Goal: Information Seeking & Learning: Learn about a topic

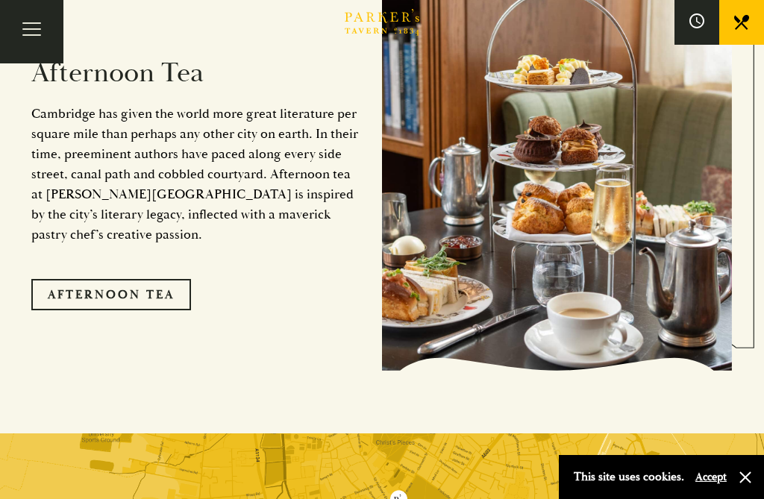
scroll to position [2268, 0]
click at [129, 280] on link "Afternoon Tea" at bounding box center [111, 295] width 160 height 31
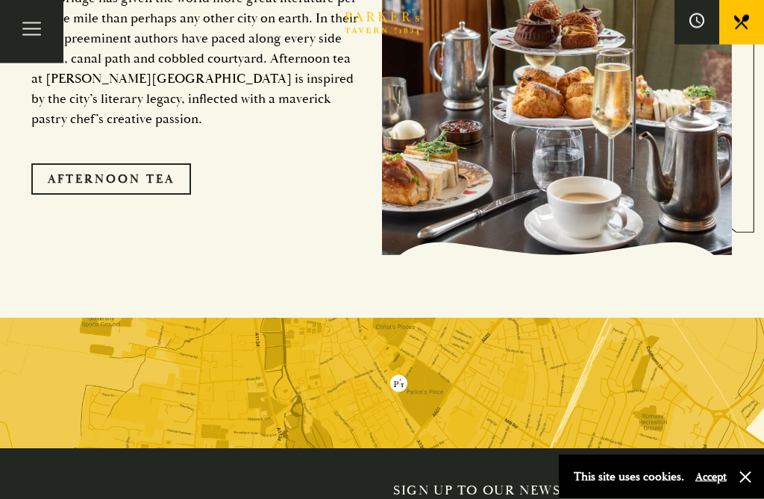
scroll to position [2387, 0]
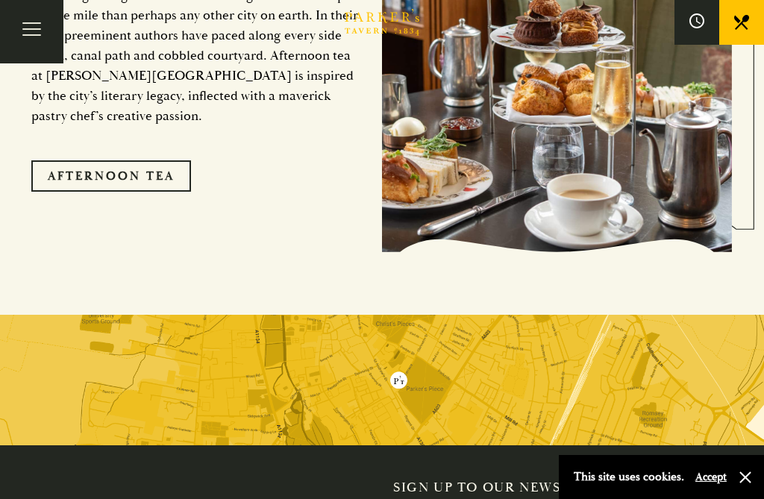
click at [719, 484] on button "Accept" at bounding box center [710, 477] width 31 height 14
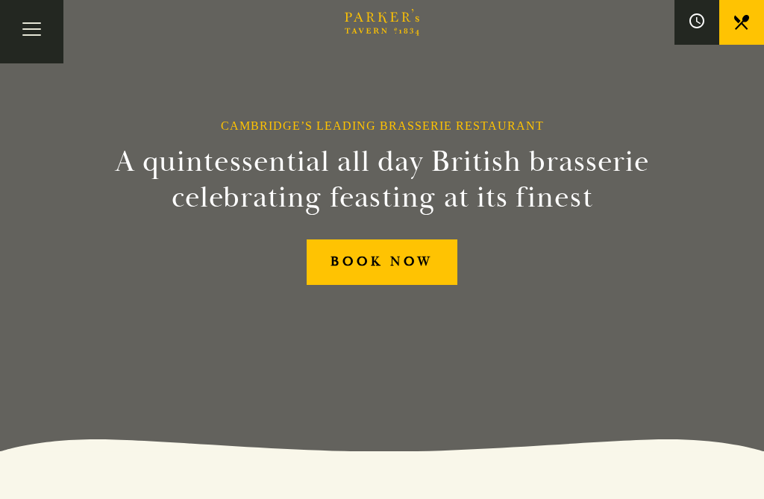
scroll to position [0, 0]
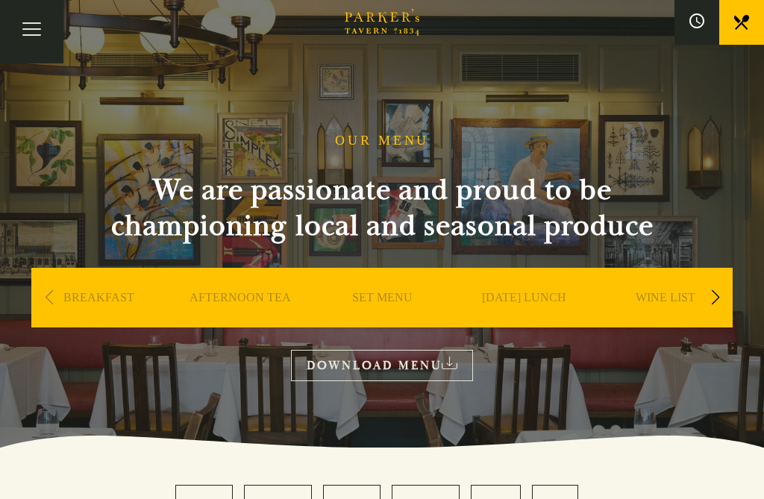
click at [369, 297] on link "SET MENU" at bounding box center [382, 320] width 60 height 60
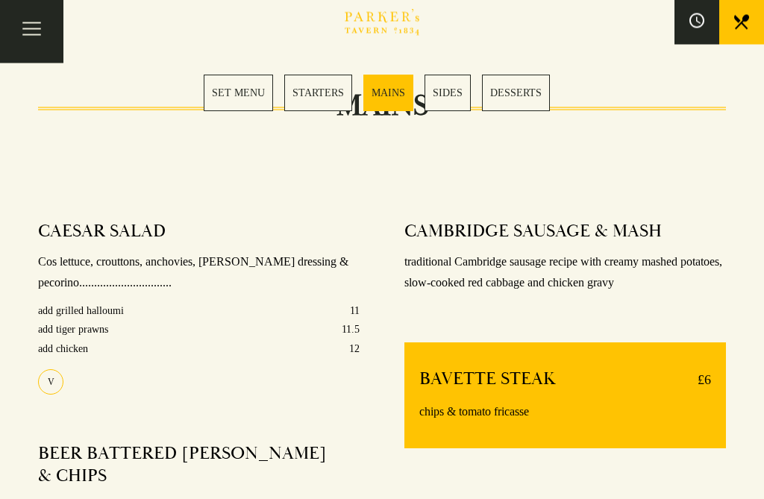
scroll to position [1103, 0]
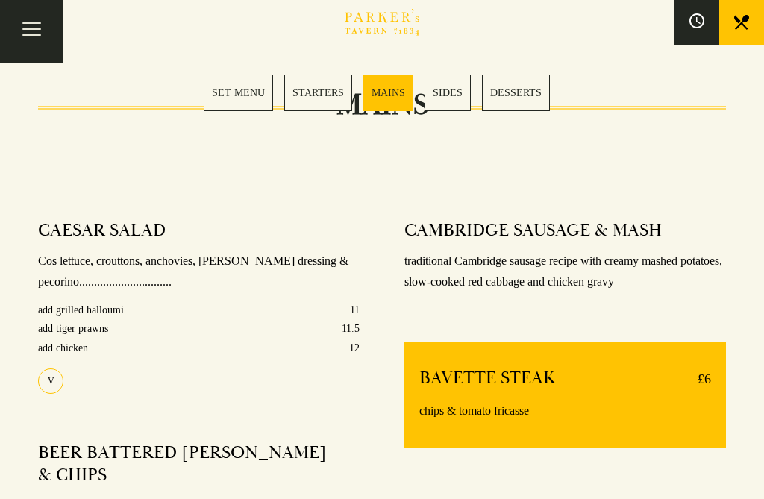
click at [60, 405] on div "CAESAR SALAD Cos lettuce, crouttons, anchovies, [PERSON_NAME] dressing & pecori…" at bounding box center [199, 398] width 366 height 378
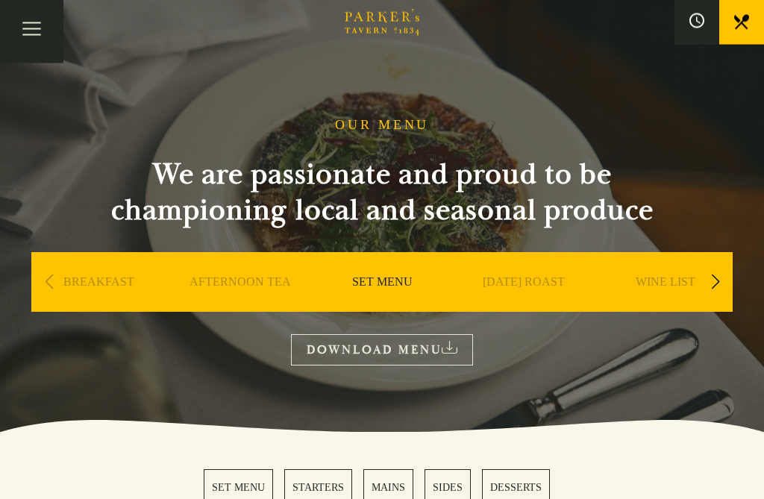
scroll to position [0, 0]
